Goal: Communication & Community: Answer question/provide support

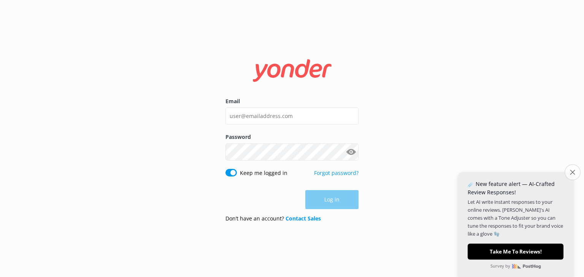
click at [571, 172] on icon "Close survey" at bounding box center [572, 172] width 5 height 5
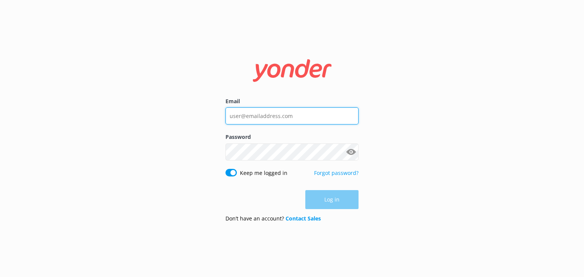
click at [281, 117] on input "Email" at bounding box center [291, 116] width 133 height 17
drag, startPoint x: 291, startPoint y: 116, endPoint x: 208, endPoint y: 107, distance: 83.0
click at [208, 107] on div "Email Password Show password Keep me logged in Forgot password? Log in Don’t ha…" at bounding box center [292, 138] width 584 height 277
type input "[EMAIL_ADDRESS][DOMAIN_NAME]"
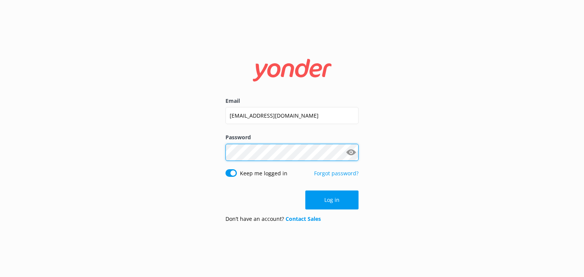
click button "Log in" at bounding box center [331, 200] width 53 height 19
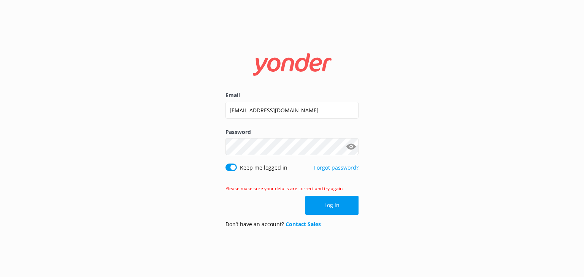
click at [269, 155] on div "Password Show password" at bounding box center [291, 146] width 133 height 36
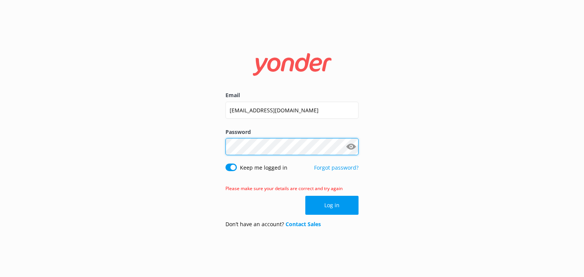
click at [211, 141] on div "Email [EMAIL_ADDRESS][DOMAIN_NAME] Password Show password Keep me logged in For…" at bounding box center [292, 138] width 584 height 277
click button "Log in" at bounding box center [331, 205] width 53 height 19
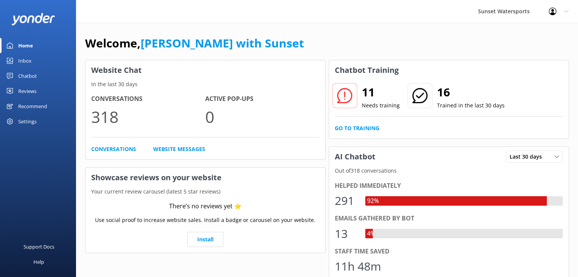
click at [23, 59] on div "Inbox" at bounding box center [24, 60] width 13 height 15
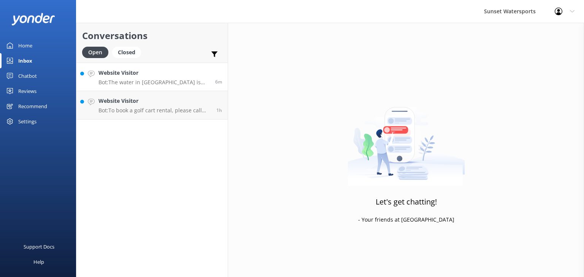
click at [122, 77] on div "Website Visitor Bot: The water in [GEOGRAPHIC_DATA] is generally warm year-roun…" at bounding box center [153, 77] width 111 height 16
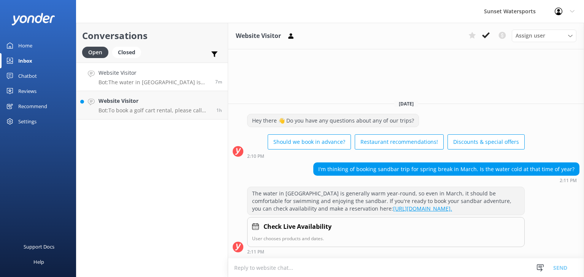
click at [244, 266] on textarea at bounding box center [406, 268] width 356 height 19
click at [301, 267] on textarea "Hi This is [PERSON_NAME] from SUsnet watersports live agent, March can" at bounding box center [406, 267] width 356 height 19
click at [408, 265] on textarea "Hi This is [PERSON_NAME] from Sunset watersports live agent, March can" at bounding box center [406, 267] width 356 height 19
click at [265, 268] on textarea "Hi This is [PERSON_NAME] from Sunset watersports live agent, March can" at bounding box center [406, 267] width 356 height 19
click at [399, 267] on textarea "Hi This is [PERSON_NAME] from Sunset watersports live agent, March can" at bounding box center [406, 267] width 356 height 19
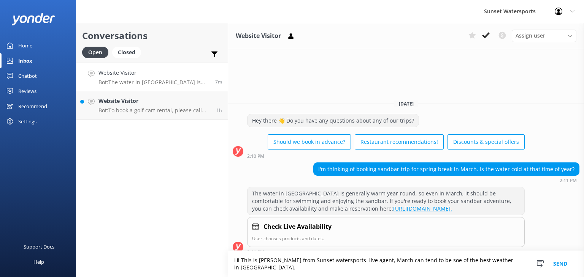
click at [429, 269] on textarea "Hi This is [PERSON_NAME] from Sunset watersports live agent, March can tend to …" at bounding box center [406, 264] width 356 height 26
click at [523, 267] on textarea "Hi This is [PERSON_NAME] from Sunset watersports live agent, March can tend to …" at bounding box center [406, 264] width 356 height 26
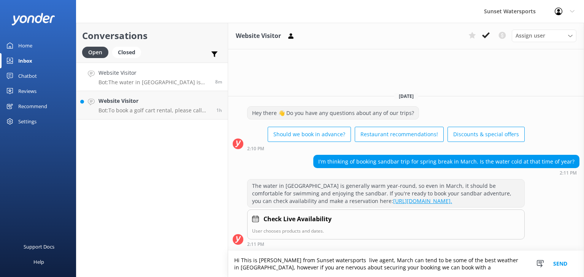
click at [426, 267] on textarea "Hi This is [PERSON_NAME] from Sunset watersports live agent, March can tend to …" at bounding box center [406, 264] width 356 height 26
click at [425, 270] on textarea "Hi This is [PERSON_NAME] from Sunset watersports live agent, March can tend to …" at bounding box center [406, 264] width 356 height 26
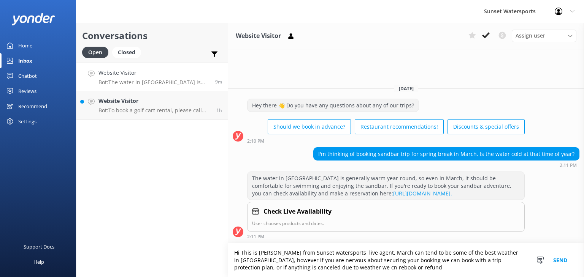
click at [307, 268] on textarea "Hi This is [PERSON_NAME] from Sunset watersports live agent, March can tend to …" at bounding box center [406, 261] width 356 height 34
click at [293, 269] on textarea "Hi This is [PERSON_NAME] from Sunset watersports live agent, March can tend to …" at bounding box center [406, 261] width 356 height 34
click at [274, 266] on textarea "Hi This is [PERSON_NAME] from Sunset watersports live agent, March can tend to …" at bounding box center [406, 261] width 356 height 34
click at [358, 267] on textarea "Hi This is [PERSON_NAME] from Sunset watersports live agent, March can tend to …" at bounding box center [406, 261] width 356 height 34
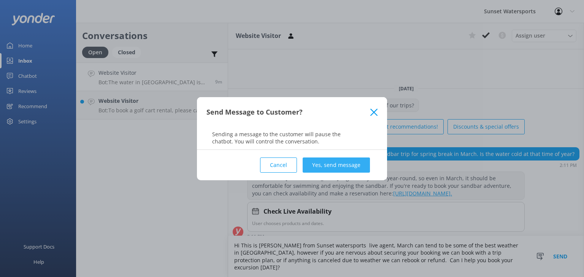
type textarea "Hi This is [PERSON_NAME] from Sunset watersports live agent, March can tend to …"
click at [352, 165] on button "Yes, send message" at bounding box center [336, 165] width 67 height 15
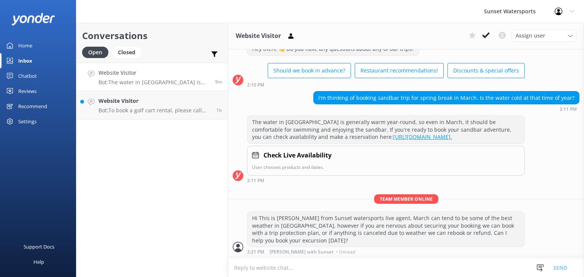
scroll to position [33, 0]
click at [143, 101] on h4 "Website Visitor" at bounding box center [154, 101] width 112 height 8
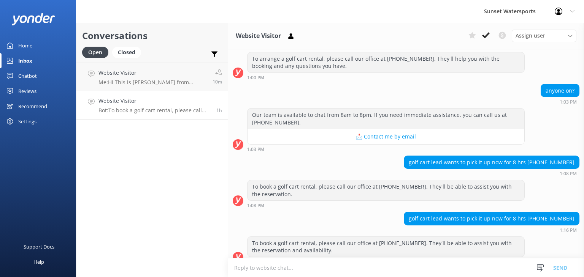
scroll to position [6039, 0]
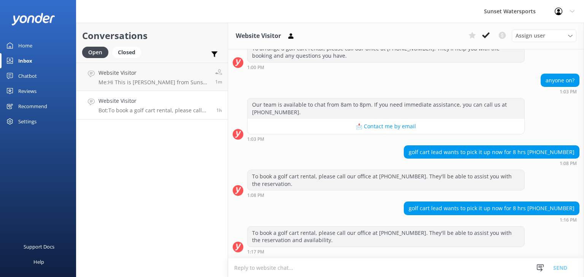
click at [172, 107] on p "Bot: To book a golf cart rental, please call our office at [PHONE_NUMBER]. They…" at bounding box center [154, 110] width 112 height 7
click at [157, 83] on p "Bot: Hey! Parking options depend on where you're headed. For tours from [STREET…" at bounding box center [153, 82] width 111 height 7
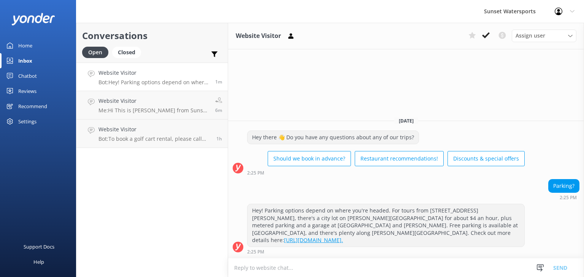
click at [239, 269] on textarea at bounding box center [406, 268] width 356 height 19
click at [133, 130] on h4 "Website Visitor" at bounding box center [154, 129] width 112 height 8
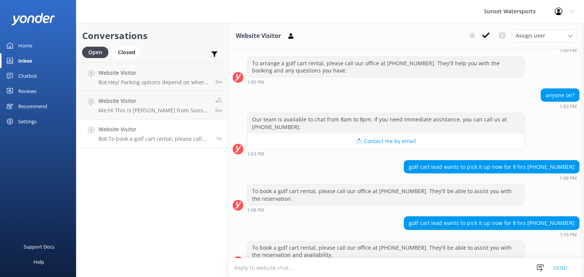
scroll to position [6039, 0]
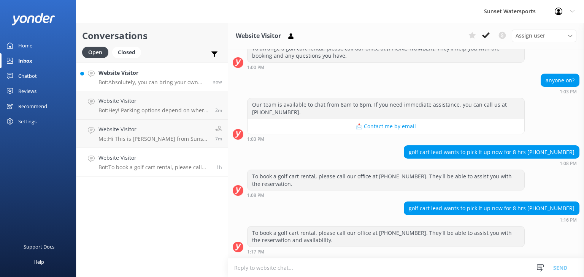
click at [170, 78] on div "Website Visitor Bot: Absolutely, you can bring your own snacks on the sunset cr…" at bounding box center [152, 77] width 108 height 16
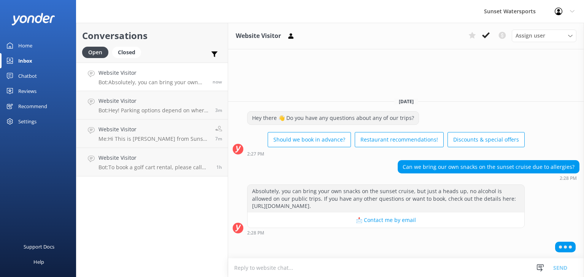
click at [238, 267] on textarea at bounding box center [406, 268] width 356 height 19
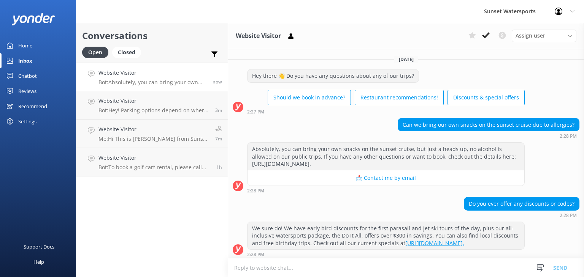
scroll to position [9, 0]
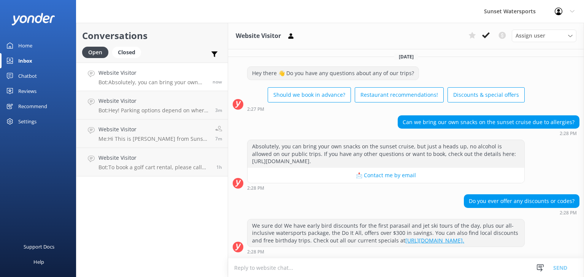
click at [264, 269] on textarea at bounding box center [406, 268] width 356 height 19
click at [309, 268] on textarea "Hello, This is [PERSON_NAME] a live SUnset Watersports agent, have you booked y…" at bounding box center [406, 267] width 356 height 19
click at [469, 268] on textarea "Hello, This is [PERSON_NAME] a live Sunset Watersports agent, have you booked y…" at bounding box center [406, 267] width 356 height 19
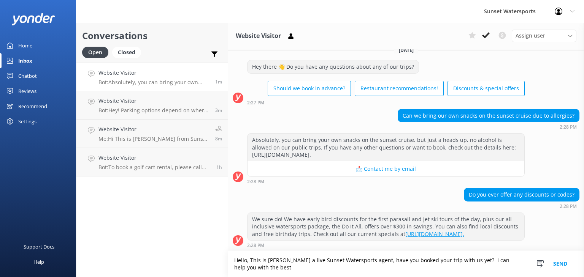
scroll to position [17, 0]
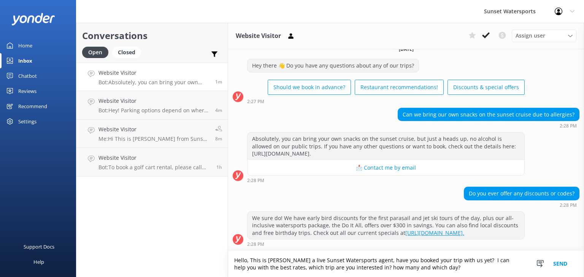
click at [354, 269] on textarea "Hello, This is [PERSON_NAME] a live Sunset Watersports agent, have you booked y…" at bounding box center [406, 264] width 356 height 26
type textarea "Hello, This is [PERSON_NAME] a live Sunset Watersports agent, have you booked y…"
click at [559, 258] on button "Send" at bounding box center [560, 264] width 29 height 26
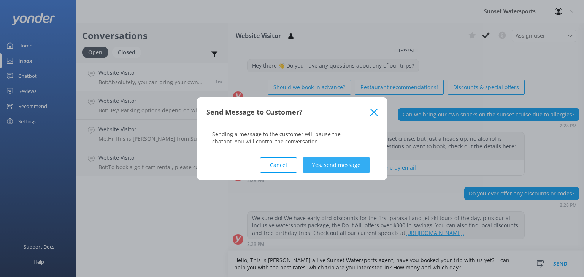
click at [335, 166] on button "Yes, send message" at bounding box center [336, 165] width 67 height 15
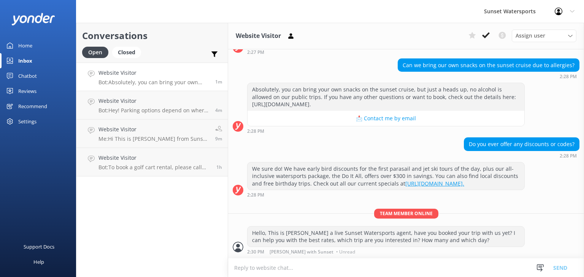
scroll to position [66, 0]
click at [164, 79] on p "Bot: Absolutely, you can bring your own snacks on the sunset cruise, but just a…" at bounding box center [152, 82] width 108 height 7
click at [171, 108] on p "Bot: Hey! Parking options depend on where you're headed. For tours from [STREET…" at bounding box center [152, 110] width 108 height 7
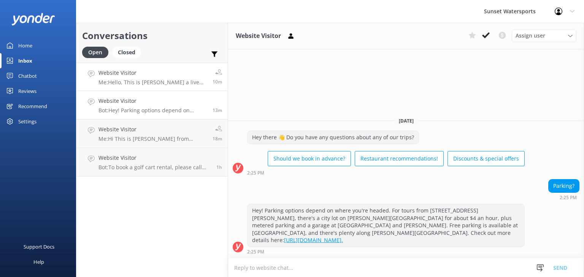
click at [168, 68] on link "Website Visitor Me: Hello, This is [PERSON_NAME] a live Sunset Watersports agen…" at bounding box center [151, 77] width 151 height 29
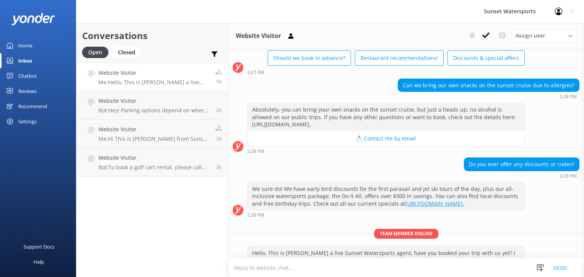
scroll to position [66, 0]
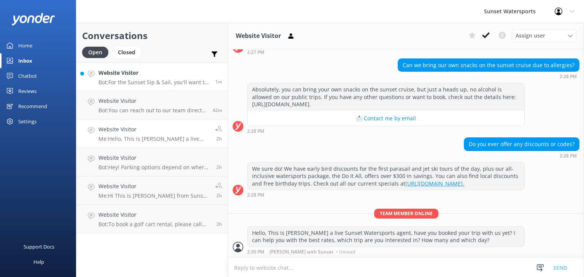
click at [139, 74] on h4 "Website Visitor" at bounding box center [153, 73] width 111 height 8
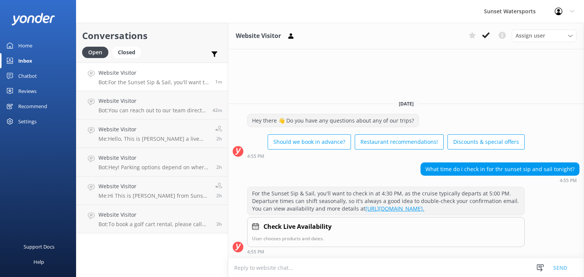
click at [298, 269] on textarea at bounding box center [406, 268] width 356 height 19
click at [241, 267] on textarea at bounding box center [406, 268] width 356 height 19
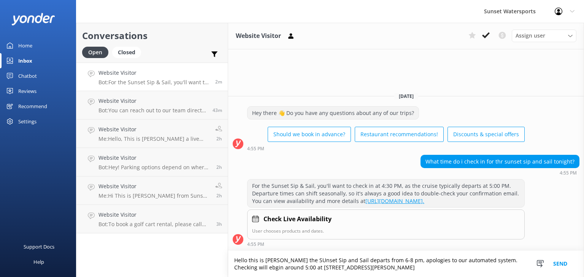
click at [303, 261] on textarea "Hello this is [PERSON_NAME] the SUnset Sip and Sail departs from 6-8 pm, apolog…" at bounding box center [406, 264] width 356 height 26
click at [286, 261] on textarea "Hello this is [PERSON_NAME] the Sunset Sip and Sail departs from 6-8 pm, apolog…" at bounding box center [406, 264] width 356 height 26
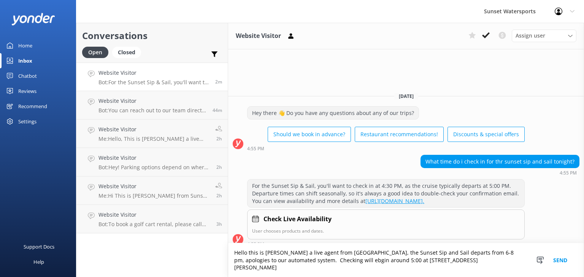
click at [323, 268] on textarea "Hello this is [PERSON_NAME] a live agent from [GEOGRAPHIC_DATA], the Sunset Sip…" at bounding box center [406, 261] width 356 height 34
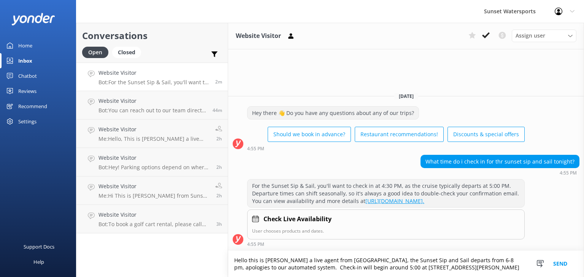
click at [449, 271] on textarea "Hello this is [PERSON_NAME] a live agent from [GEOGRAPHIC_DATA], the Sunset Sip…" at bounding box center [406, 264] width 356 height 26
type textarea "Hello this is [PERSON_NAME] a live agent from [GEOGRAPHIC_DATA], the Sunset Sip…"
click at [566, 263] on button "Send" at bounding box center [560, 264] width 29 height 26
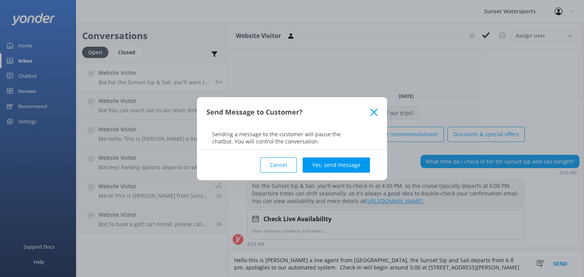
click at [355, 161] on button "Yes, send message" at bounding box center [336, 165] width 67 height 15
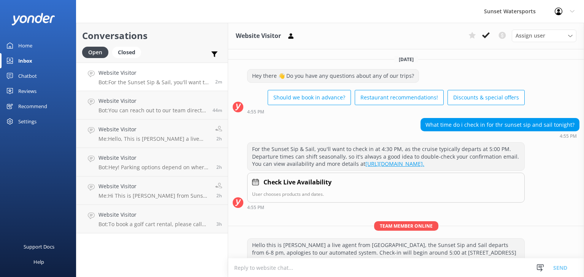
scroll to position [19, 0]
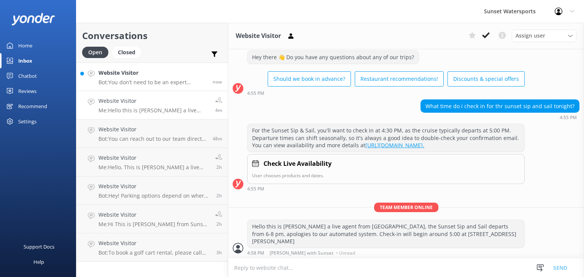
click at [131, 76] on h4 "Website Visitor" at bounding box center [152, 73] width 108 height 8
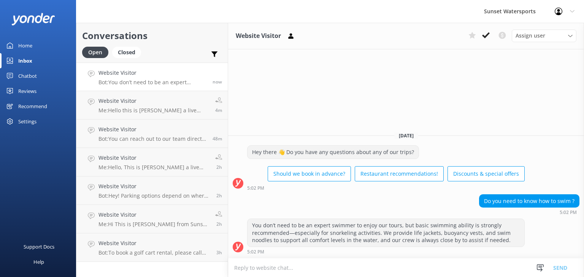
click at [263, 266] on textarea at bounding box center [406, 268] width 356 height 19
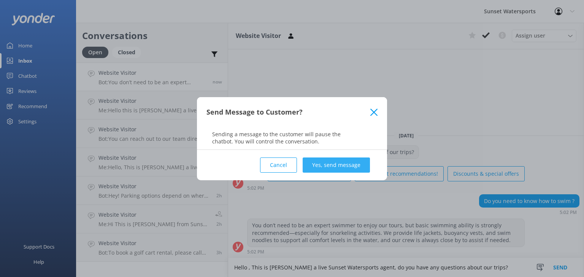
type textarea "Hello , This is [PERSON_NAME] a live Sunset Watersports agent, do you have any …"
click at [330, 165] on button "Yes, send message" at bounding box center [336, 165] width 67 height 15
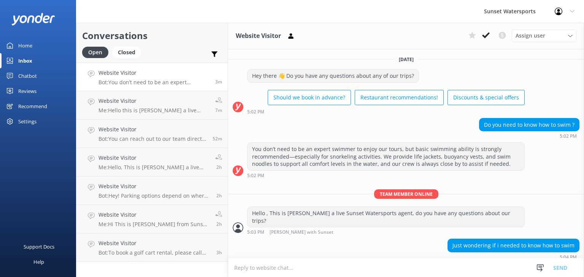
click at [242, 268] on textarea at bounding box center [406, 268] width 356 height 19
type textarea "we will have lifevest available and professional crew on board"
